Goal: Information Seeking & Learning: Learn about a topic

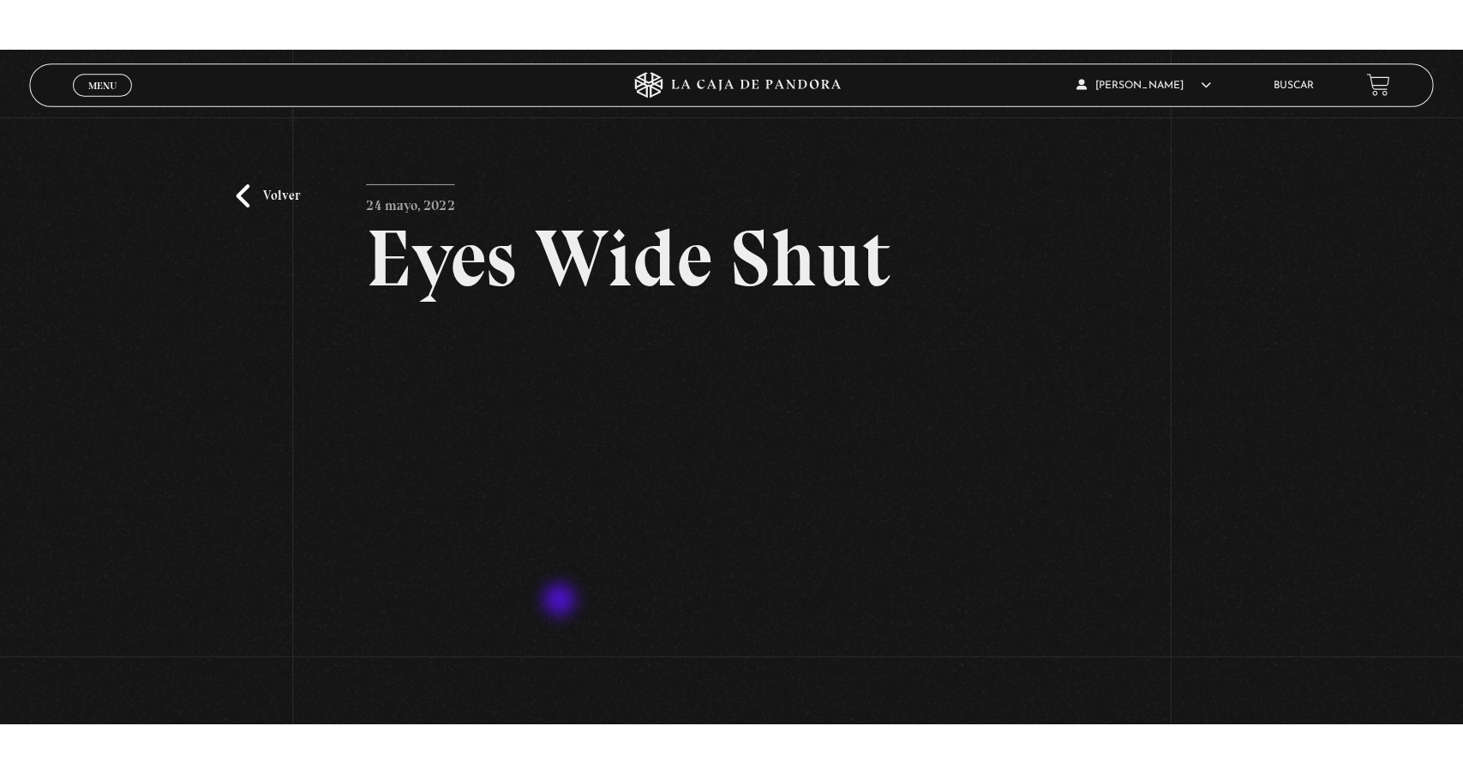
scroll to position [122, 0]
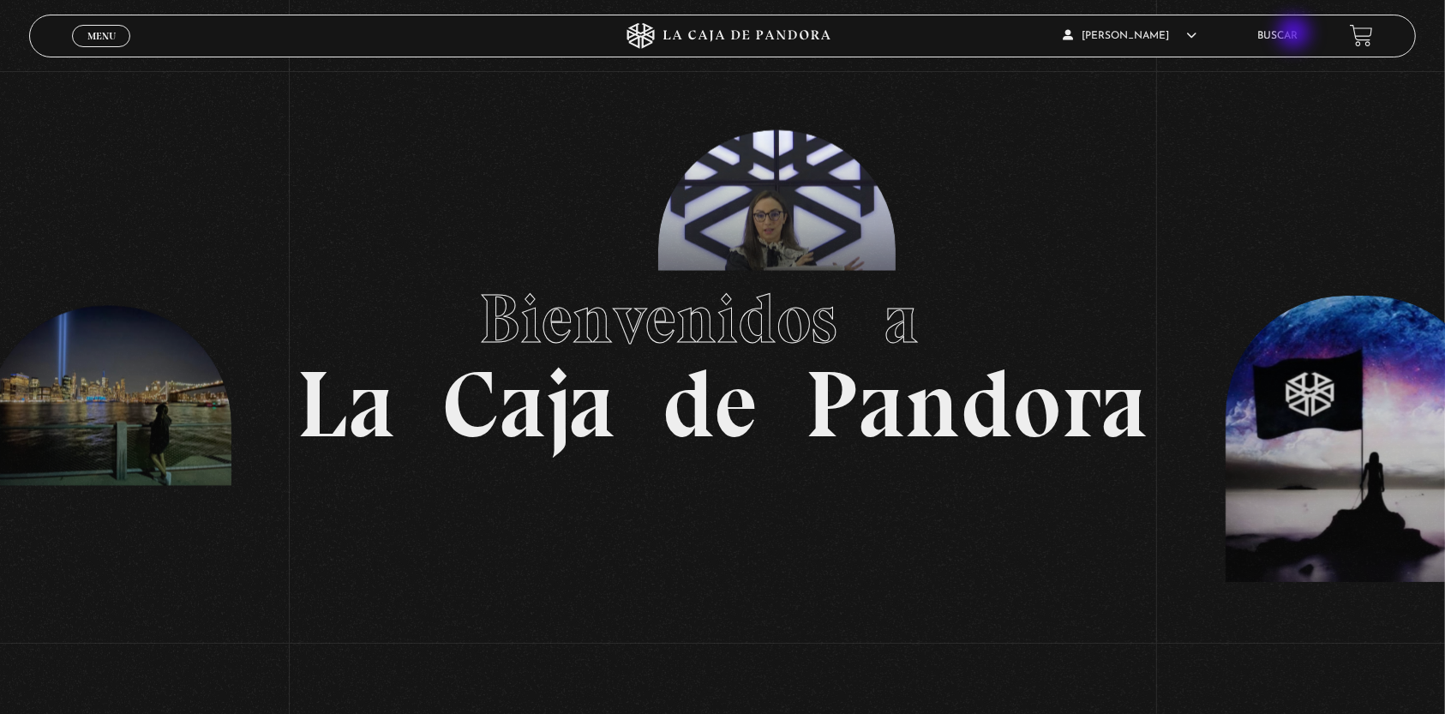
click at [1296, 34] on link "Buscar" at bounding box center [1278, 36] width 40 height 10
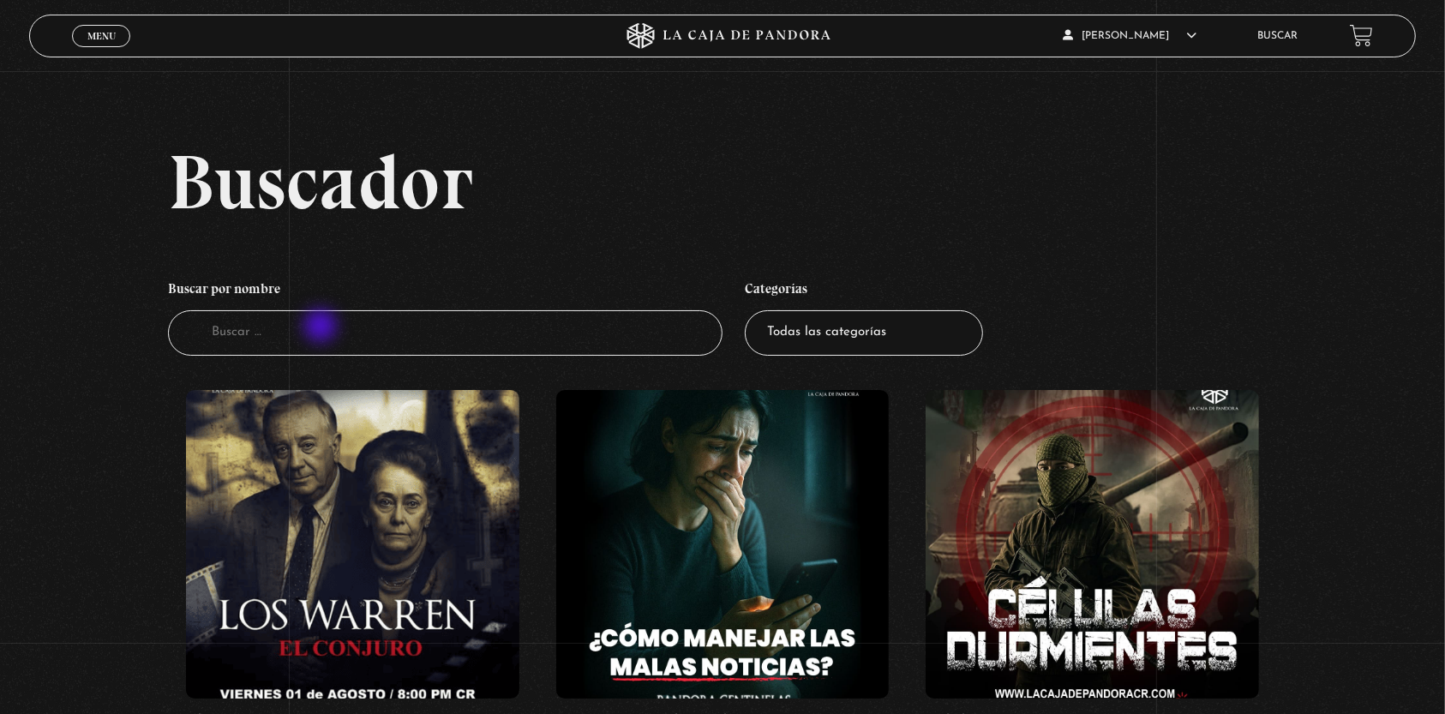
click at [322, 327] on input "Buscador" at bounding box center [445, 332] width 555 height 45
type input "[DATE]"
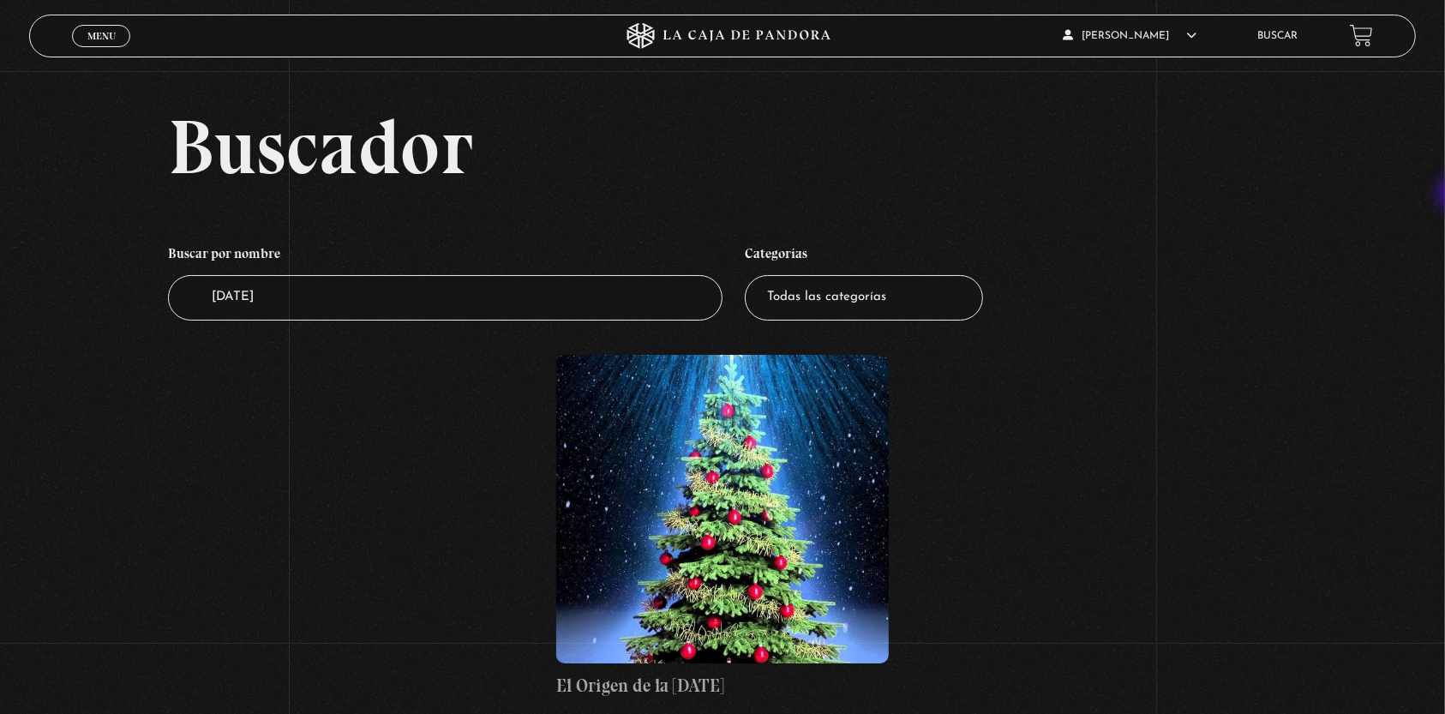
scroll to position [62, 0]
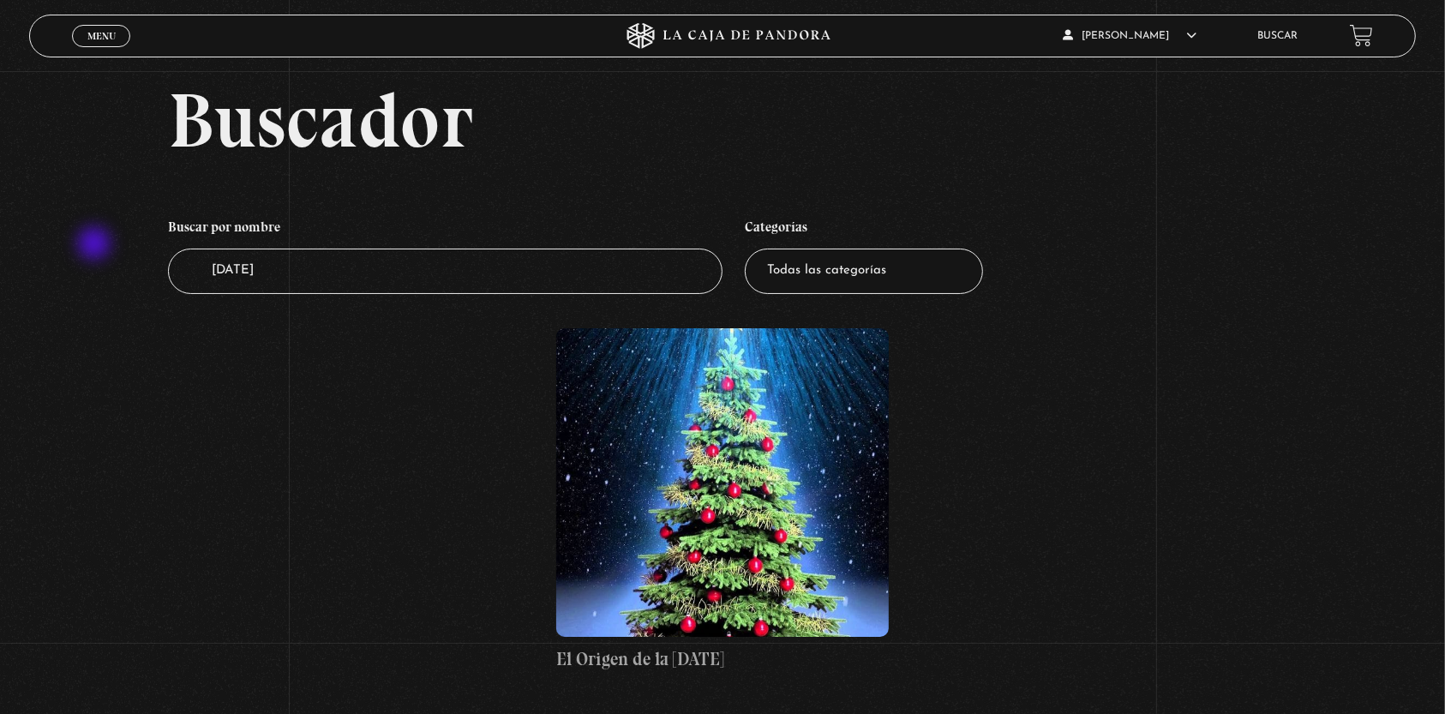
drag, startPoint x: 280, startPoint y: 273, endPoint x: 96, endPoint y: 245, distance: 186.3
click at [96, 245] on div "Buscador Buscar por nombre Buscador navidad Categorías Todas las categorías 11:…" at bounding box center [722, 394] width 1445 height 626
type input "red"
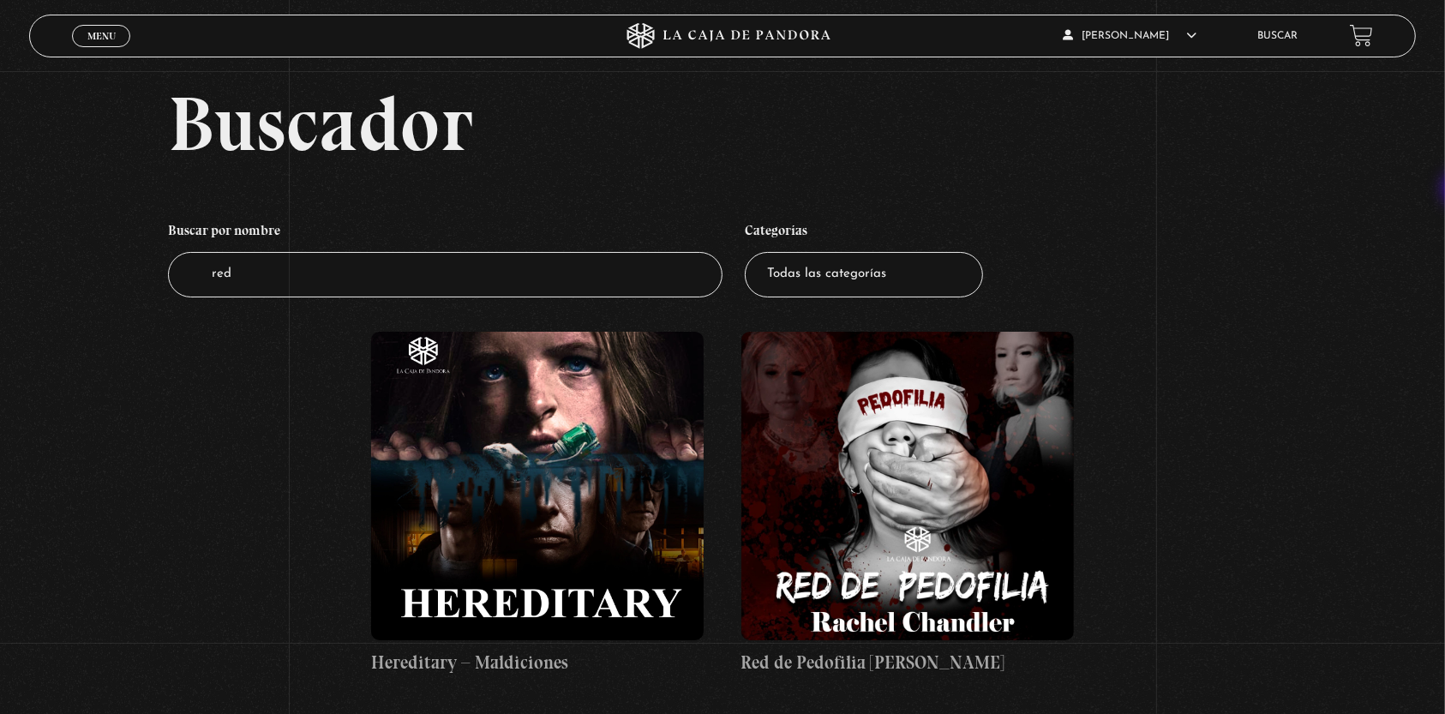
scroll to position [78, 0]
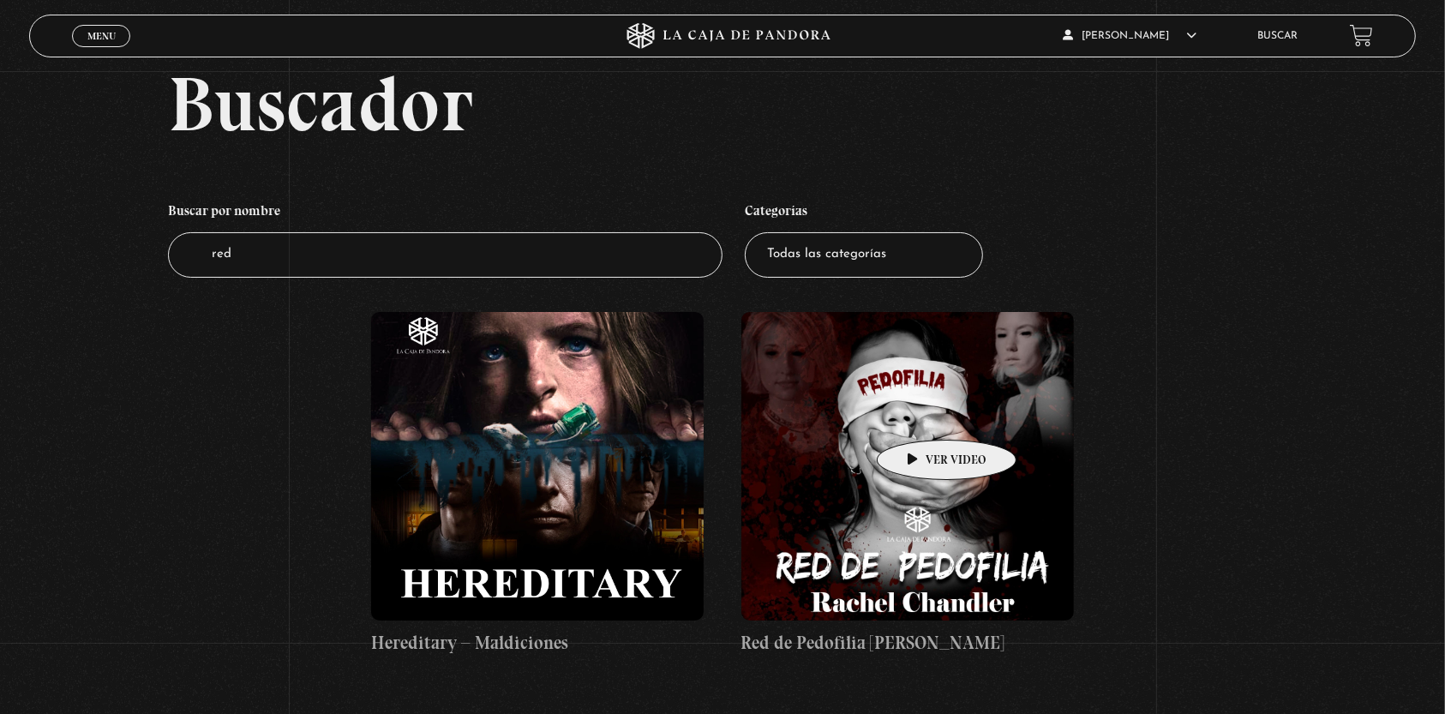
click at [920, 414] on figure at bounding box center [908, 466] width 333 height 309
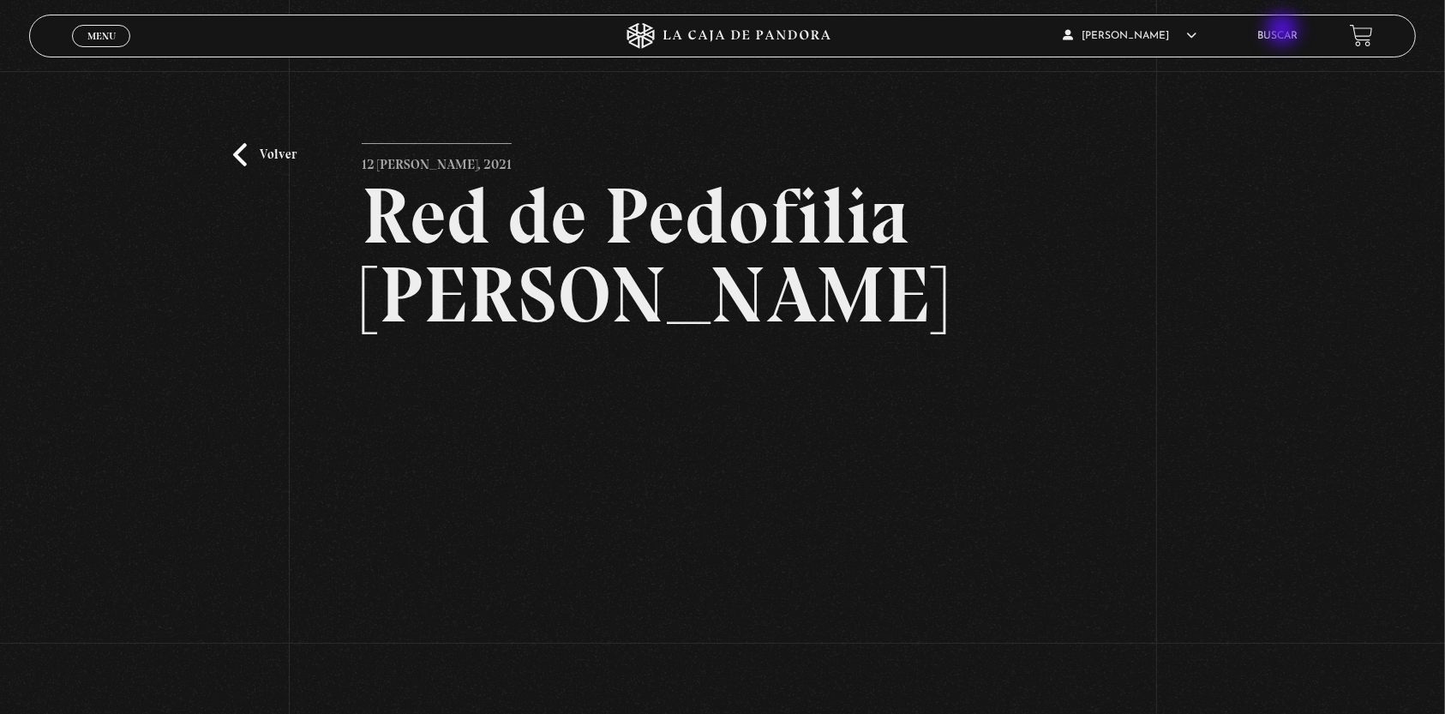
click at [1284, 31] on link "Buscar" at bounding box center [1278, 36] width 40 height 10
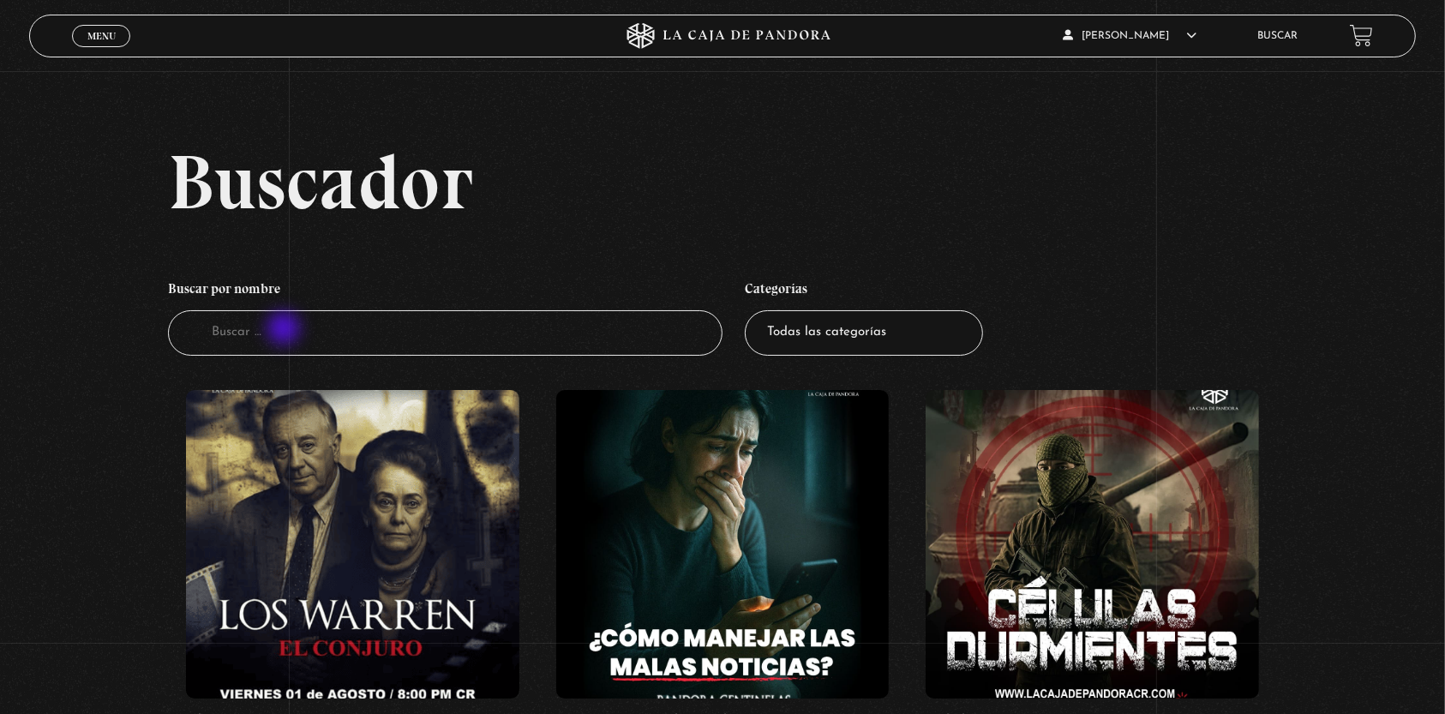
click at [285, 330] on input "Buscador" at bounding box center [445, 332] width 555 height 45
type input "pedofilia"
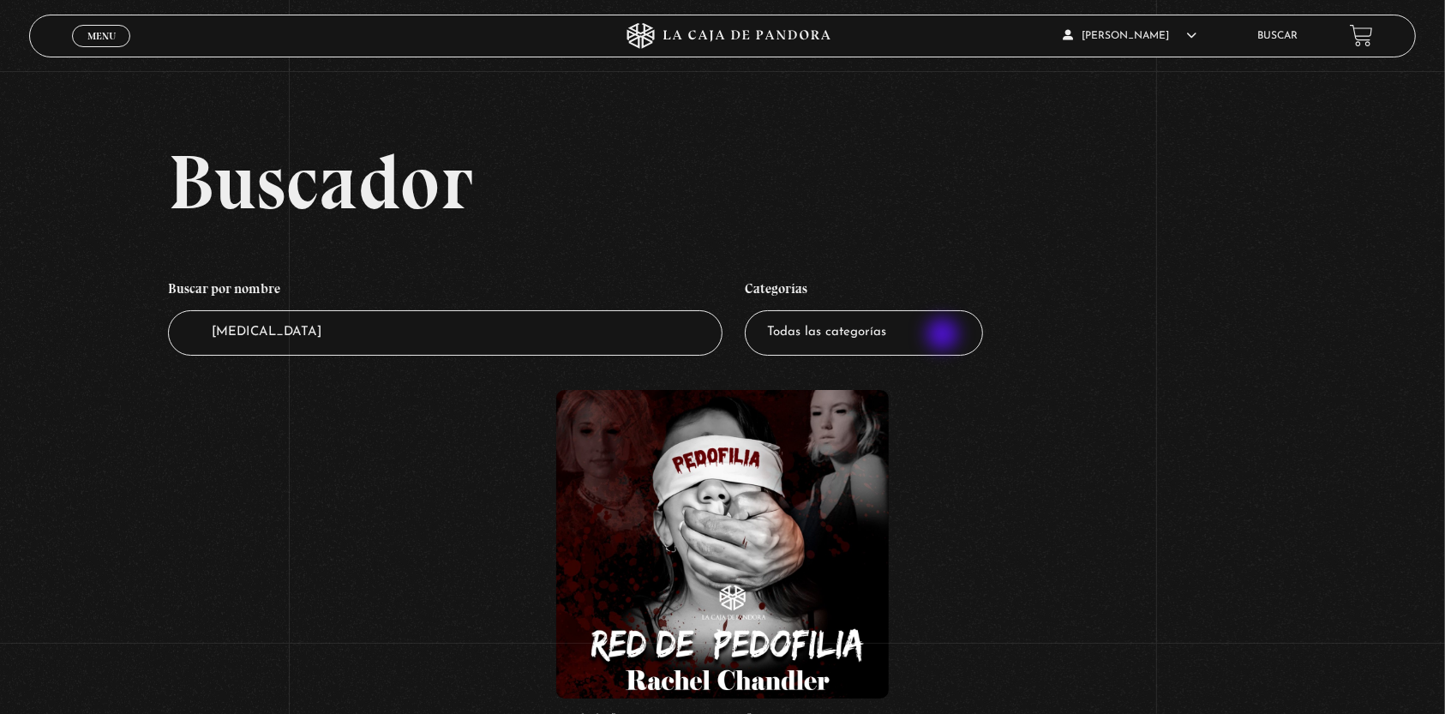
click at [945, 336] on select "Todas las categorías 11:11 Humanitario (1) Amo los [DATE] (2) Análisis de serie…" at bounding box center [864, 332] width 238 height 45
select select "series-y-peliculas"
click at [754, 310] on select "Todas las categorías 11:11 Humanitario (1) Amo los [DATE] (2) Análisis de serie…" at bounding box center [864, 332] width 238 height 45
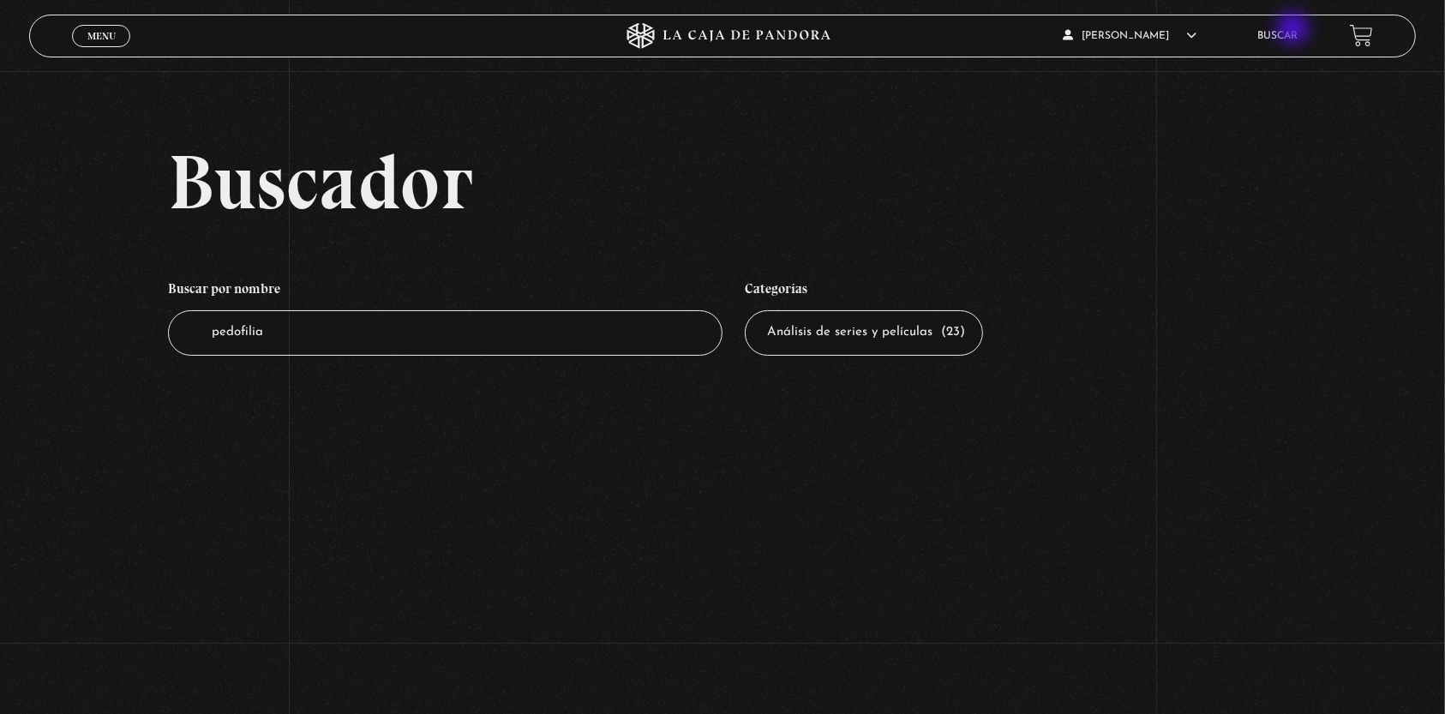
click at [1295, 30] on li "Buscar" at bounding box center [1278, 35] width 40 height 27
click at [785, 32] on icon at bounding box center [723, 36] width 434 height 26
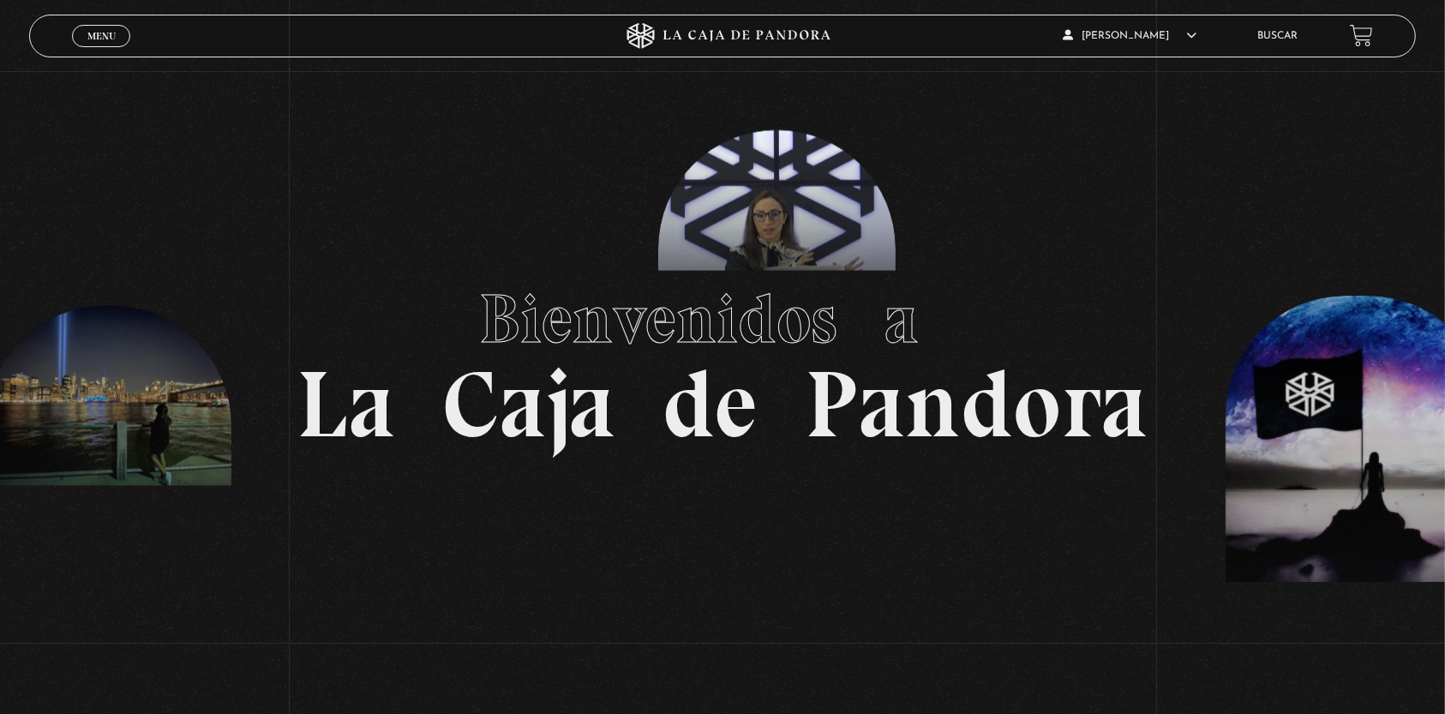
click at [1295, 35] on link "Buscar" at bounding box center [1278, 36] width 40 height 10
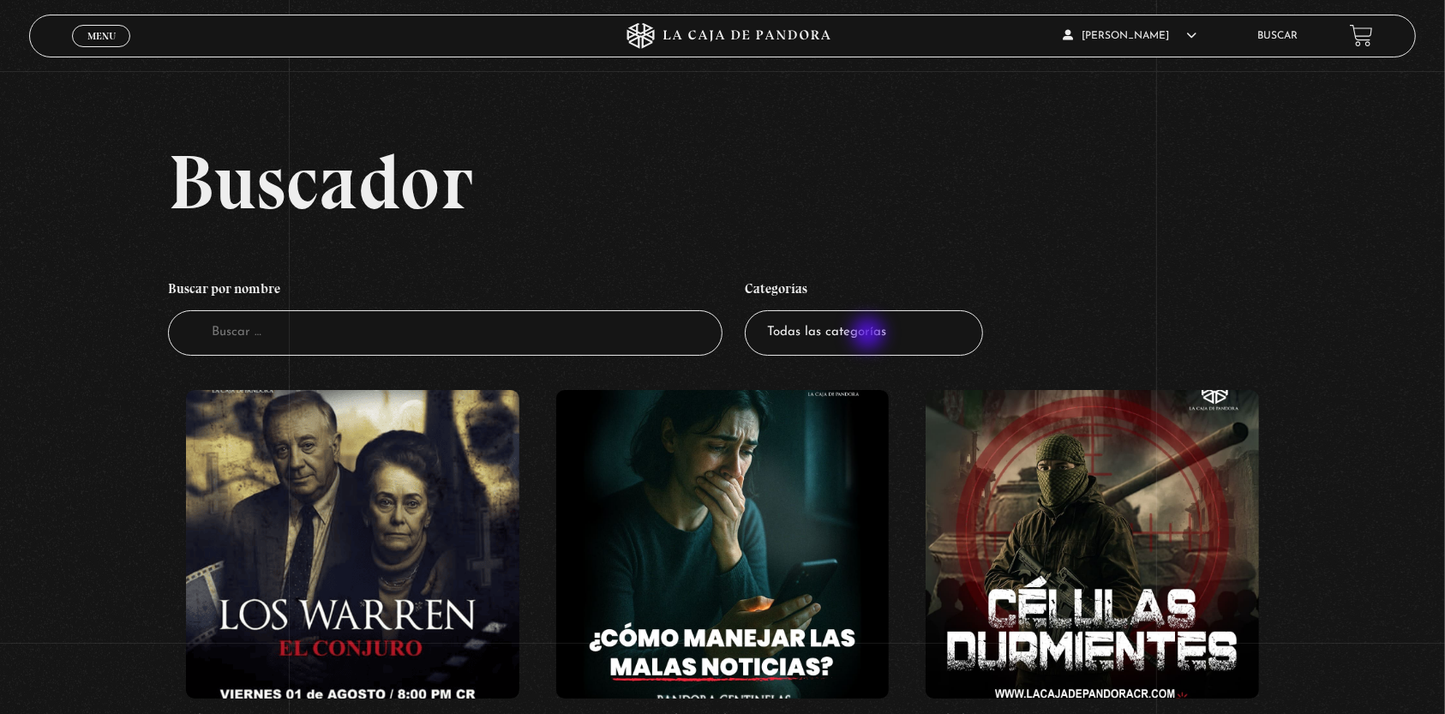
click at [870, 335] on select "Todas las categorías 11:11 Humanitario (1) Amo los [DATE] (2) Análisis de serie…" at bounding box center [864, 332] width 238 height 45
select select "series-y-peliculas"
click at [754, 310] on select "Todas las categorías 11:11 Humanitario (1) Amo los [DATE] (2) Análisis de serie…" at bounding box center [864, 332] width 238 height 45
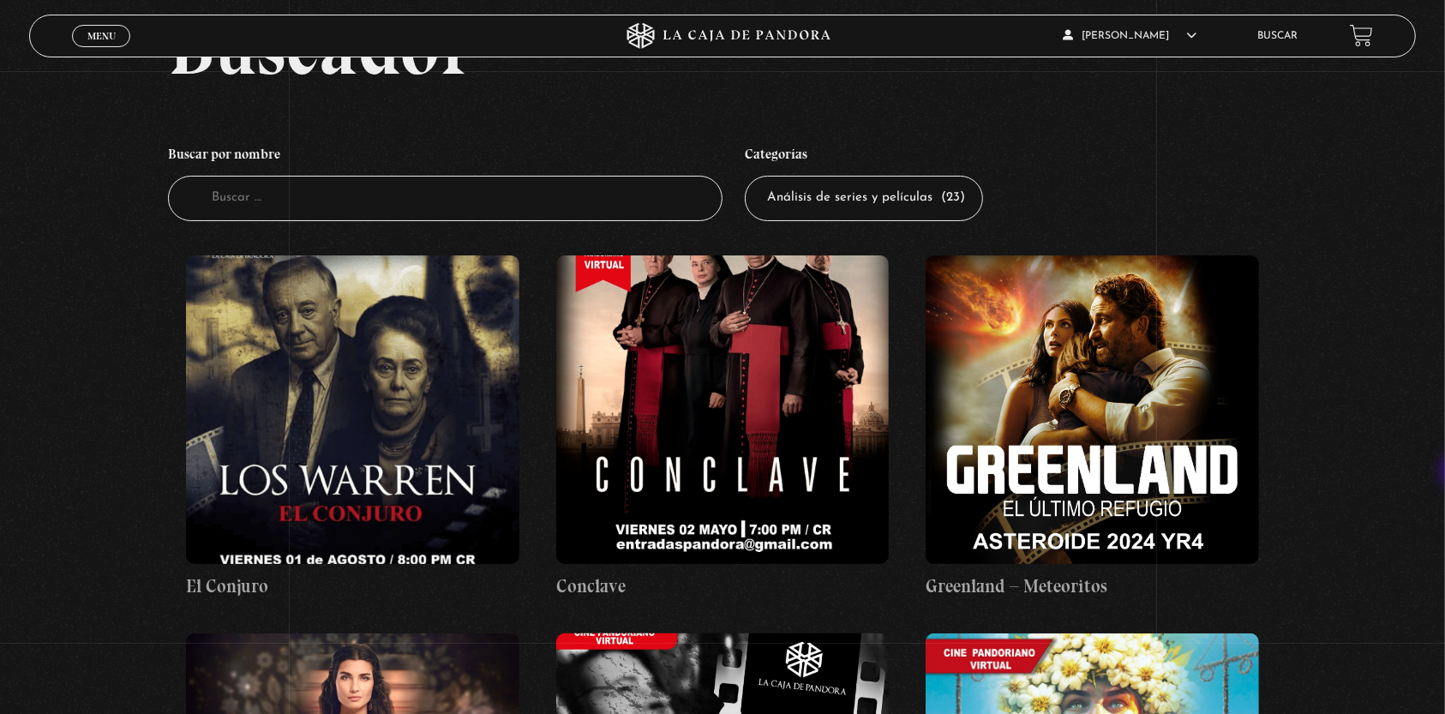
scroll to position [23, 0]
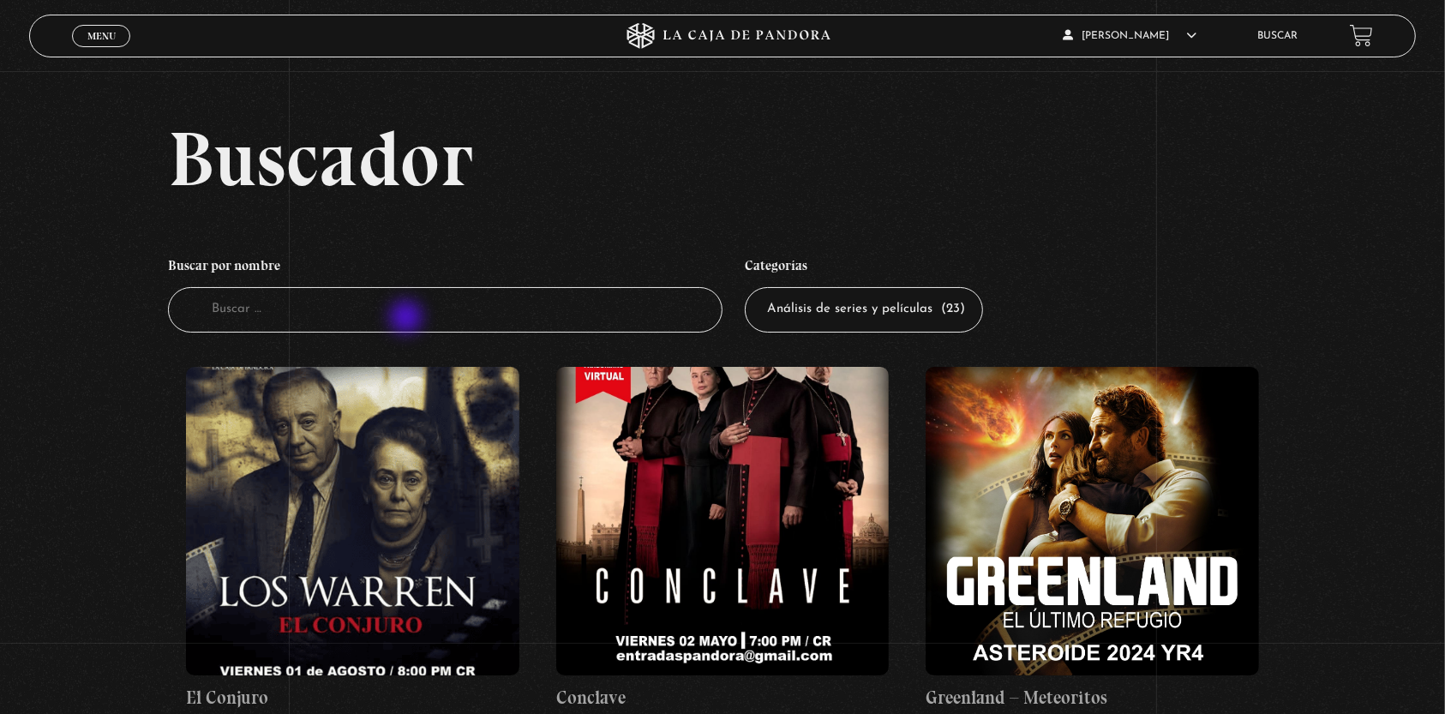
click at [408, 319] on input "Buscador" at bounding box center [445, 309] width 555 height 45
type input "sleep"
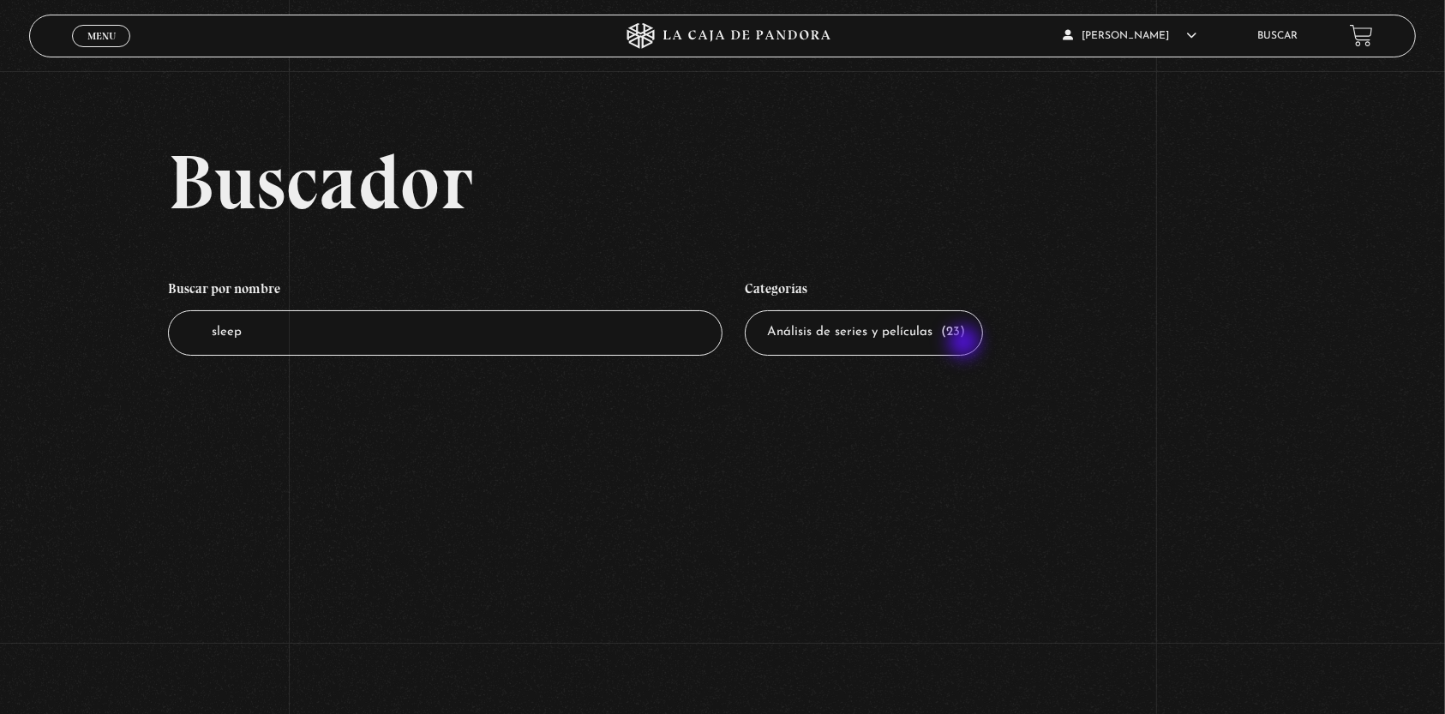
click at [966, 344] on select "Todas las categorías 11:11 Humanitario (1) Amo los Lunes (2) Análisis de series…" at bounding box center [864, 332] width 238 height 45
select select "asesinos-seriales"
click at [754, 310] on select "Todas las categorías 11:11 Humanitario (1) Amo los [DATE] (2) Análisis de serie…" at bounding box center [864, 332] width 238 height 45
drag, startPoint x: 305, startPoint y: 328, endPoint x: 0, endPoint y: 347, distance: 305.8
click at [0, 347] on div "Buscador Buscar por nombre Buscador sleep Categorías Todas las categorías 11:11…" at bounding box center [722, 266] width 1445 height 247
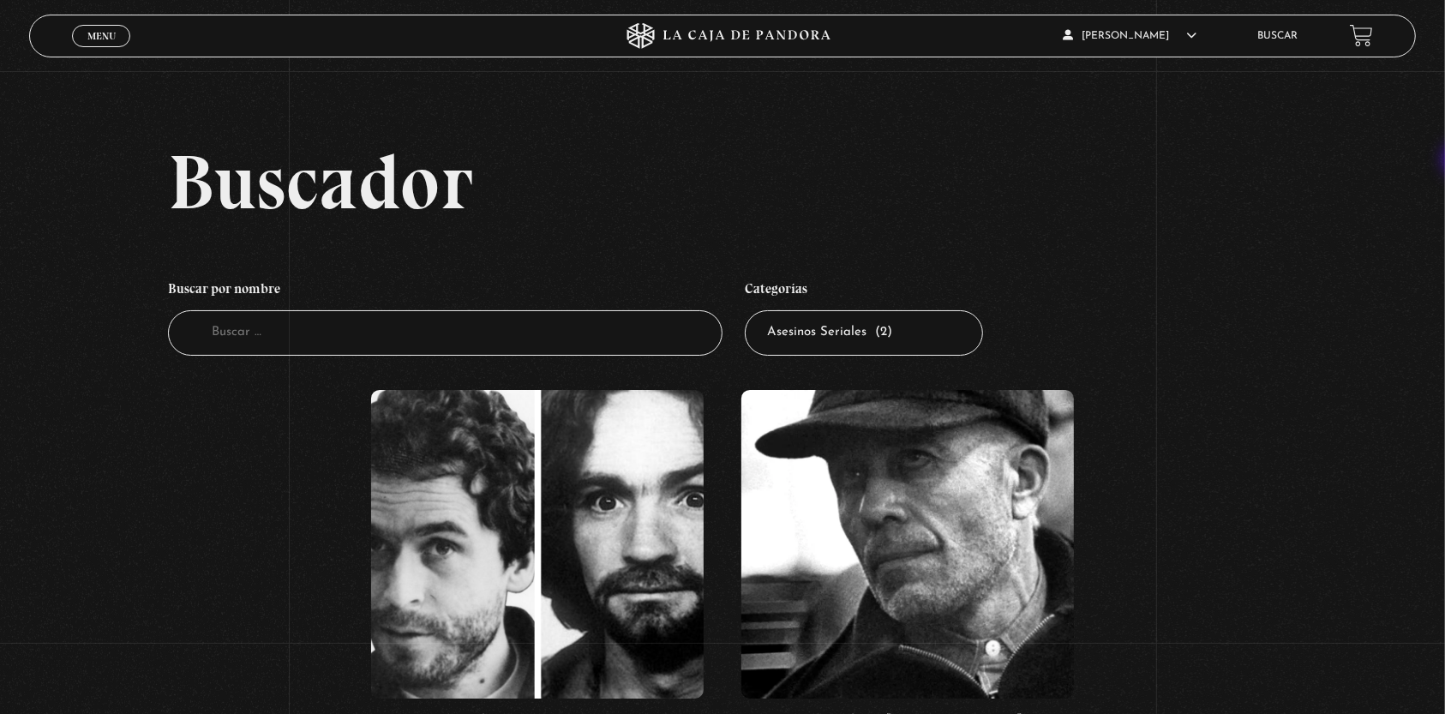
scroll to position [56, 0]
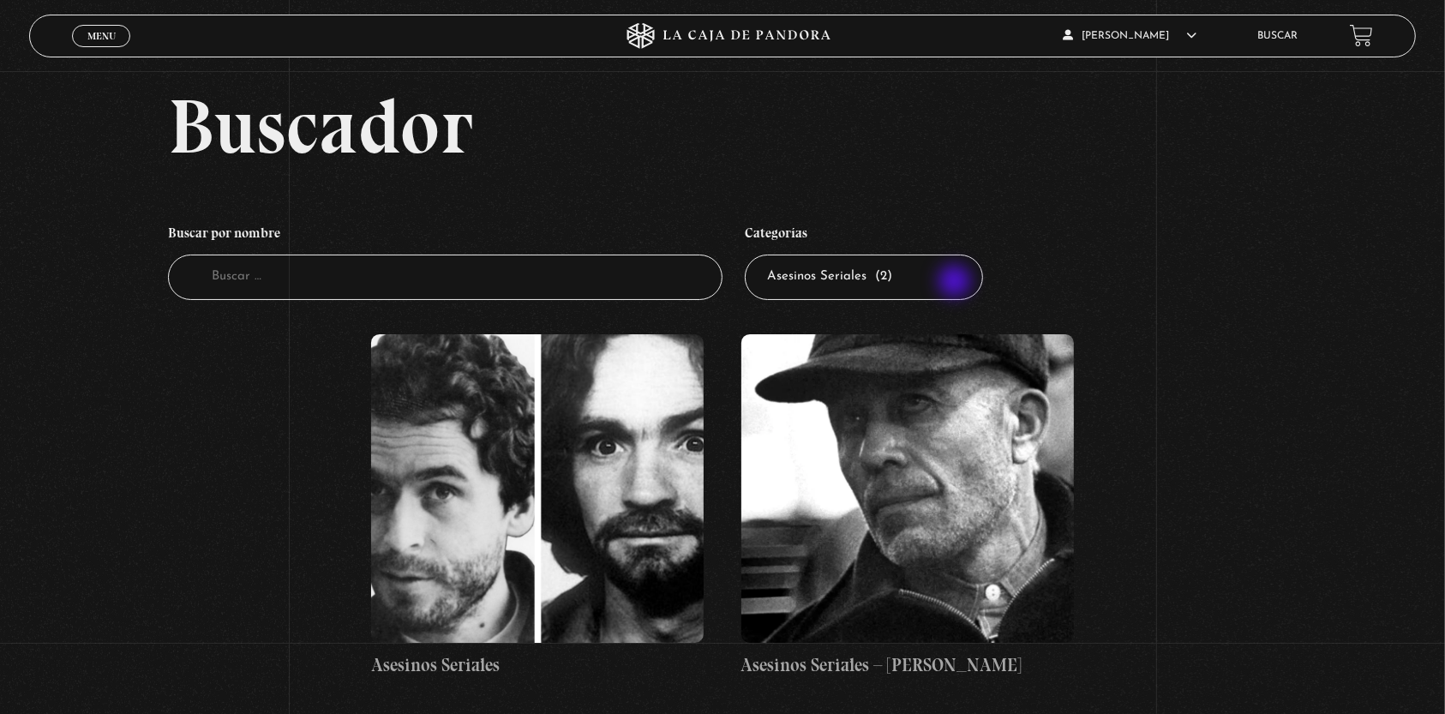
click at [957, 283] on select "Todas las categorías 11:11 Humanitario (1) Amo los [DATE] (2) Análisis de serie…" at bounding box center [864, 277] width 238 height 45
select select "charlas"
click at [754, 255] on select "Todas las categorías 11:11 Humanitario (1) Amo los [DATE] (2) Análisis de serie…" at bounding box center [864, 277] width 238 height 45
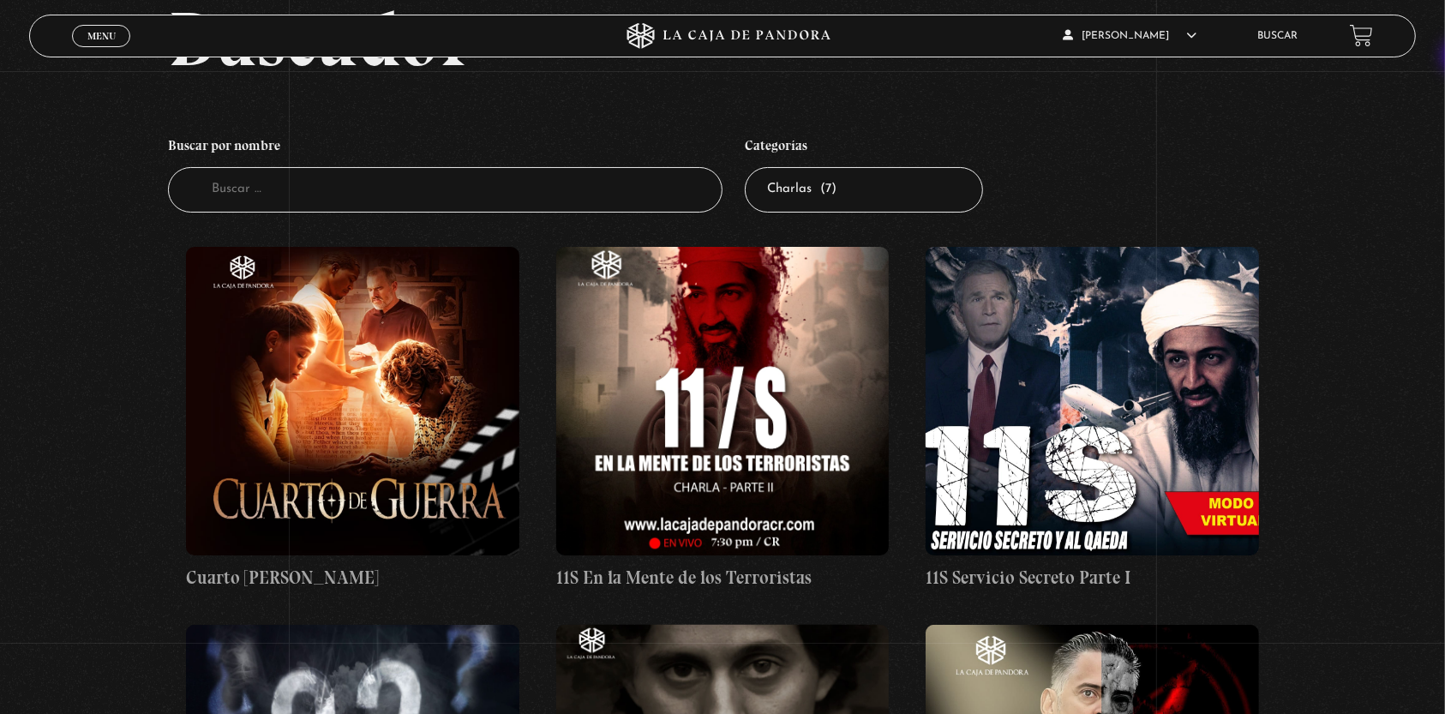
scroll to position [90, 0]
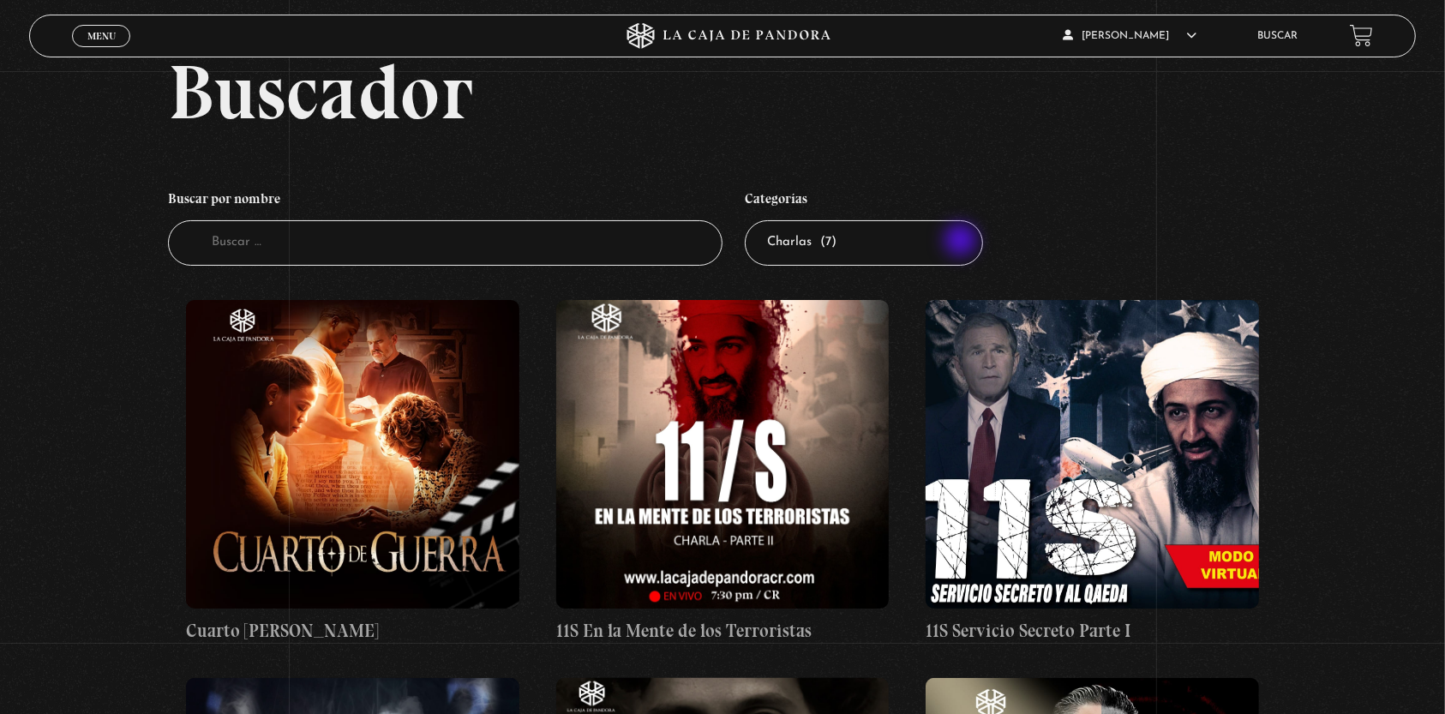
click at [963, 242] on select "Todas las categorías 11:11 Humanitario (1) Amo los [DATE] (2) Análisis de serie…" at bounding box center [864, 242] width 238 height 45
select select "pasteleria"
click at [754, 220] on select "Todas las categorías 11:11 Humanitario (1) Amo los [DATE] (2) Análisis de serie…" at bounding box center [864, 242] width 238 height 45
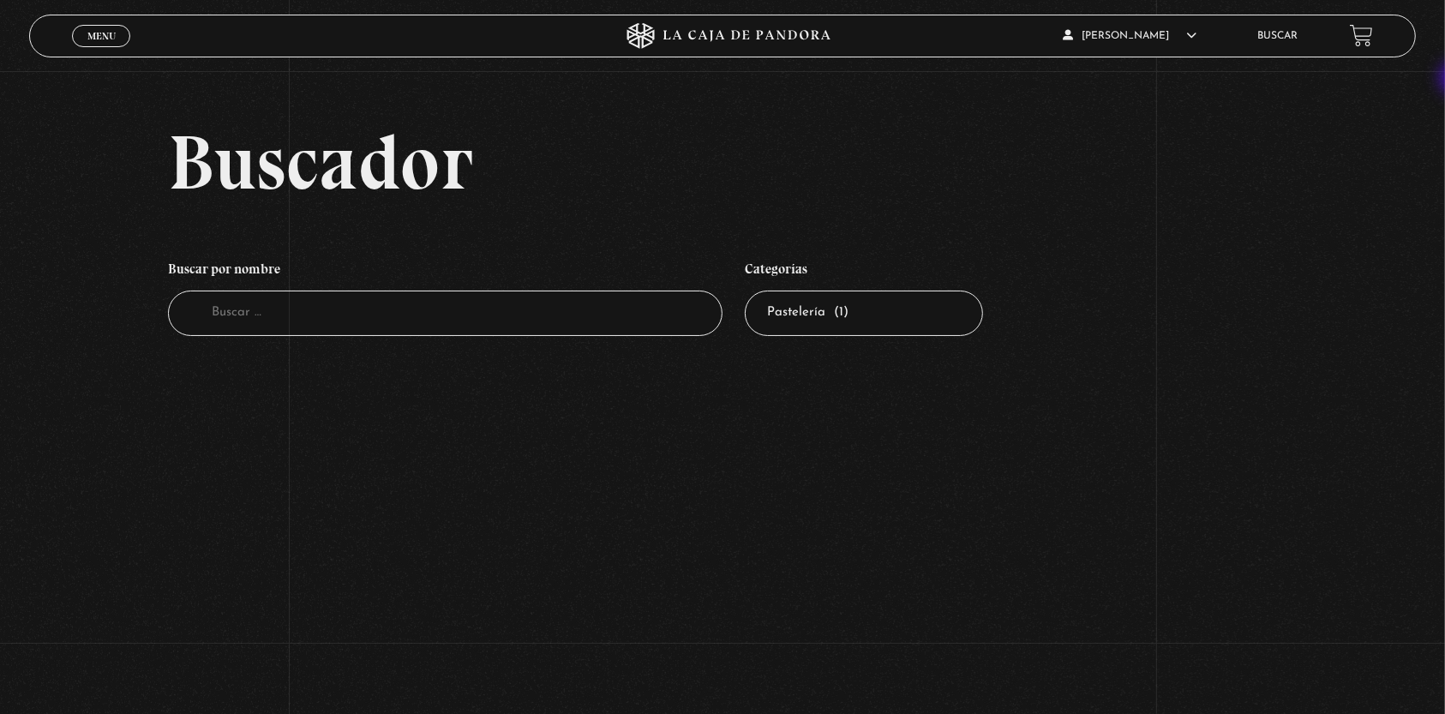
scroll to position [23, 0]
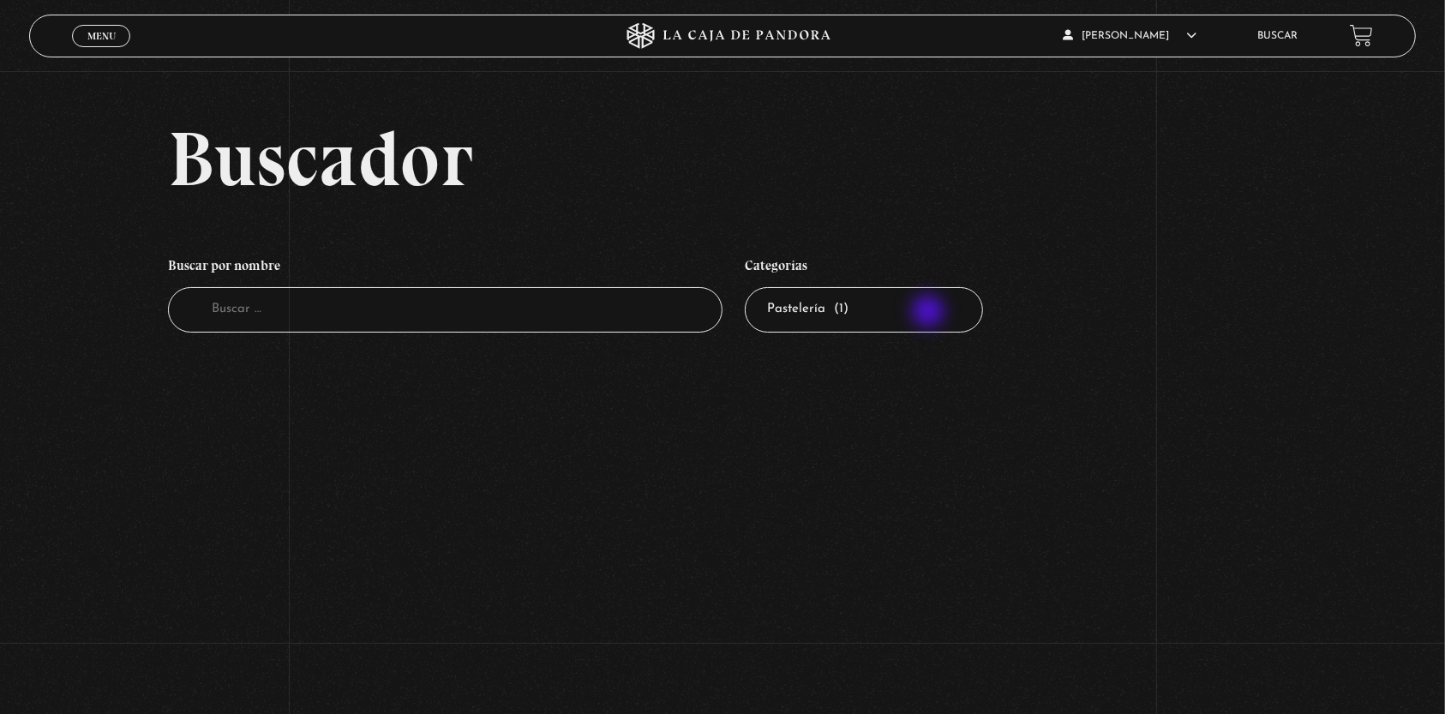
click at [930, 313] on select "Todas las categorías 11:11 Humanitario (1) Amo los [DATE] (2) Análisis de serie…" at bounding box center [864, 309] width 238 height 45
select select "teorias-de-conspiracion"
click at [754, 287] on select "Todas las categorías 11:11 Humanitario (1) Amo los [DATE] (2) Análisis de serie…" at bounding box center [864, 309] width 238 height 45
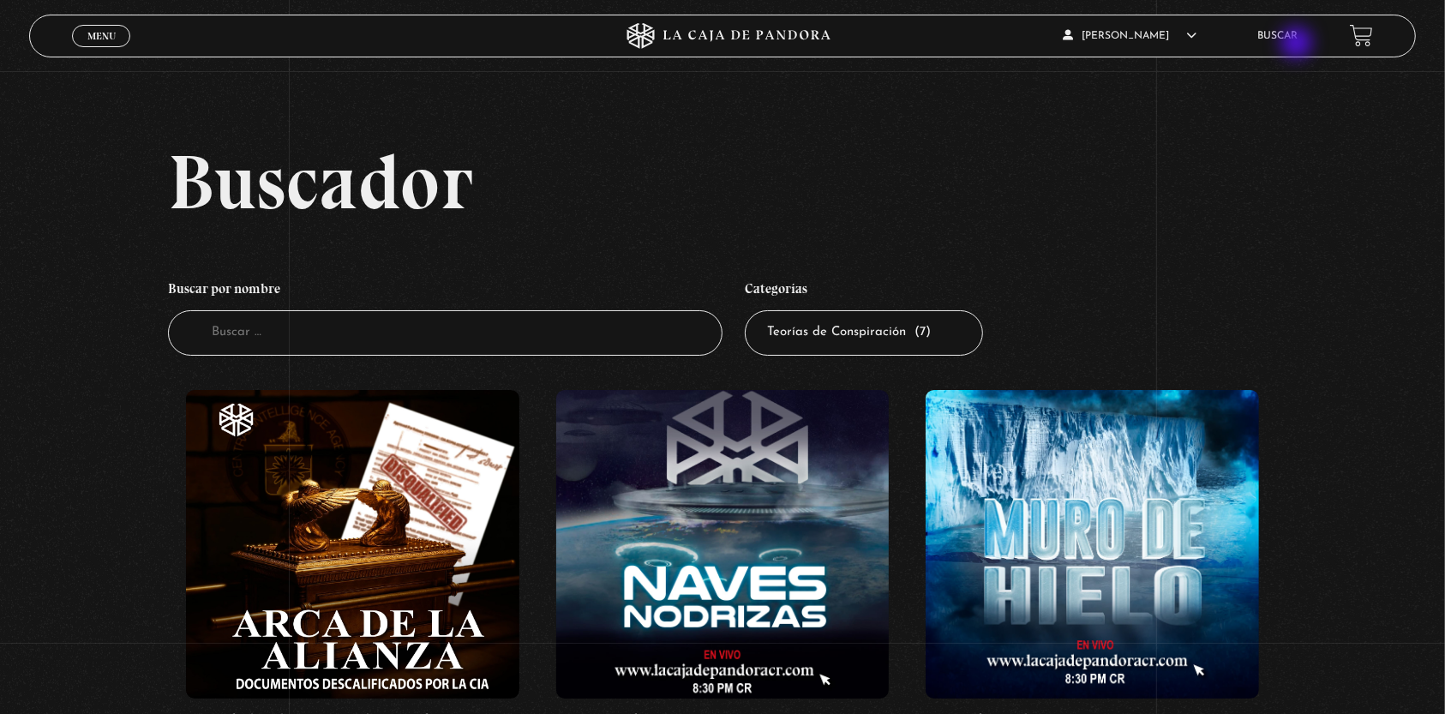
click at [1299, 45] on li "Buscar" at bounding box center [1278, 35] width 40 height 27
click at [309, 345] on input "Buscador" at bounding box center [445, 332] width 555 height 45
click at [844, 343] on select "Todas las categorías 11:11 Humanitario (1) Amo los Lunes (2) Análisis de series…" at bounding box center [864, 332] width 238 height 45
select select
click at [754, 310] on select "Todas las categorías 11:11 Humanitario (1) Amo los Lunes (2) Análisis de series…" at bounding box center [864, 332] width 238 height 45
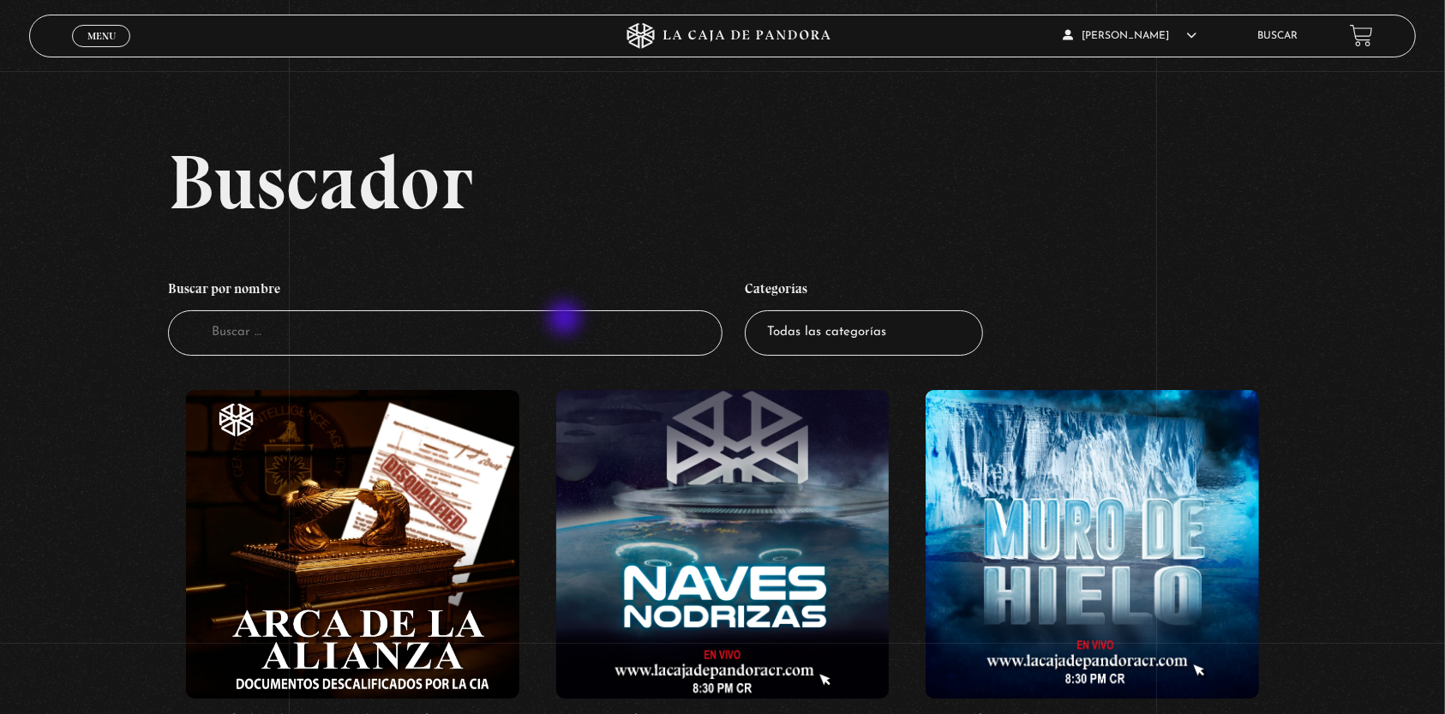
click at [567, 320] on input "Buscador" at bounding box center [445, 332] width 555 height 45
type input "nobl"
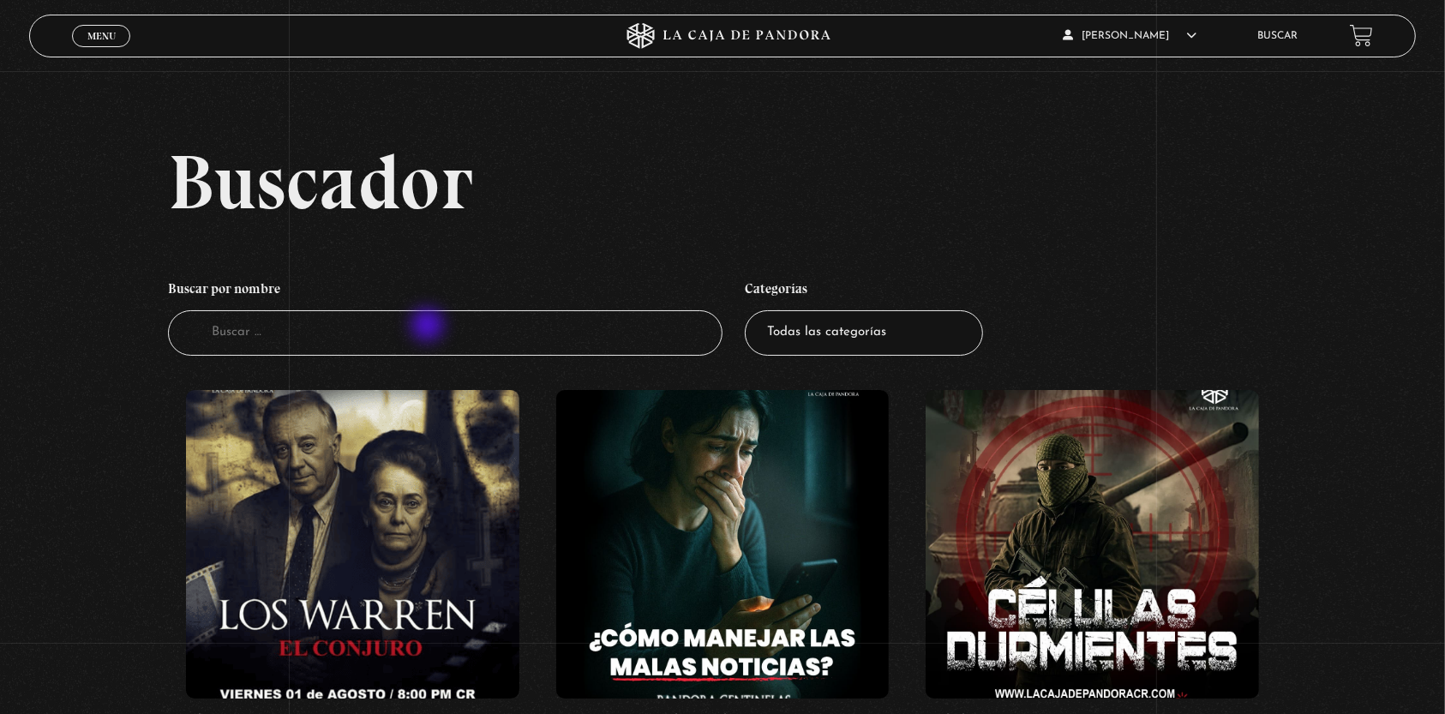
click at [429, 327] on input "Buscador" at bounding box center [445, 332] width 555 height 45
type input "nobleza"
